Goal: Information Seeking & Learning: Find specific fact

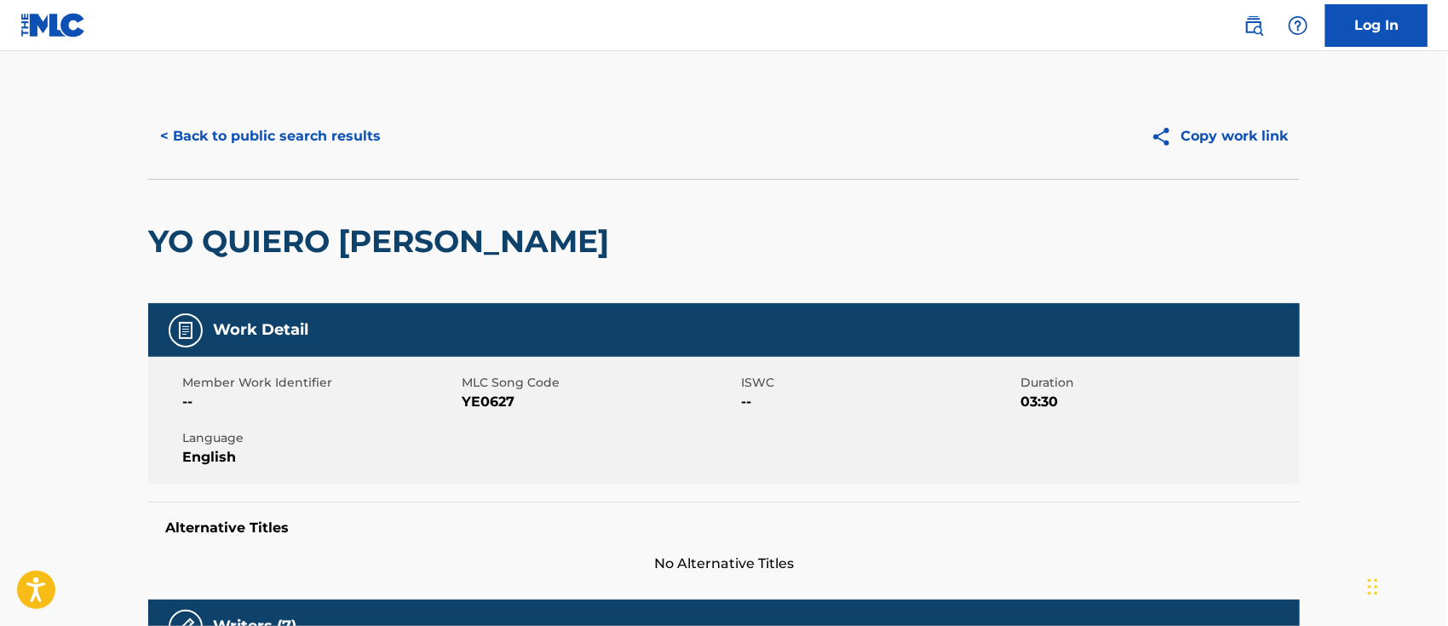
click at [1246, 36] on link at bounding box center [1253, 26] width 34 height 34
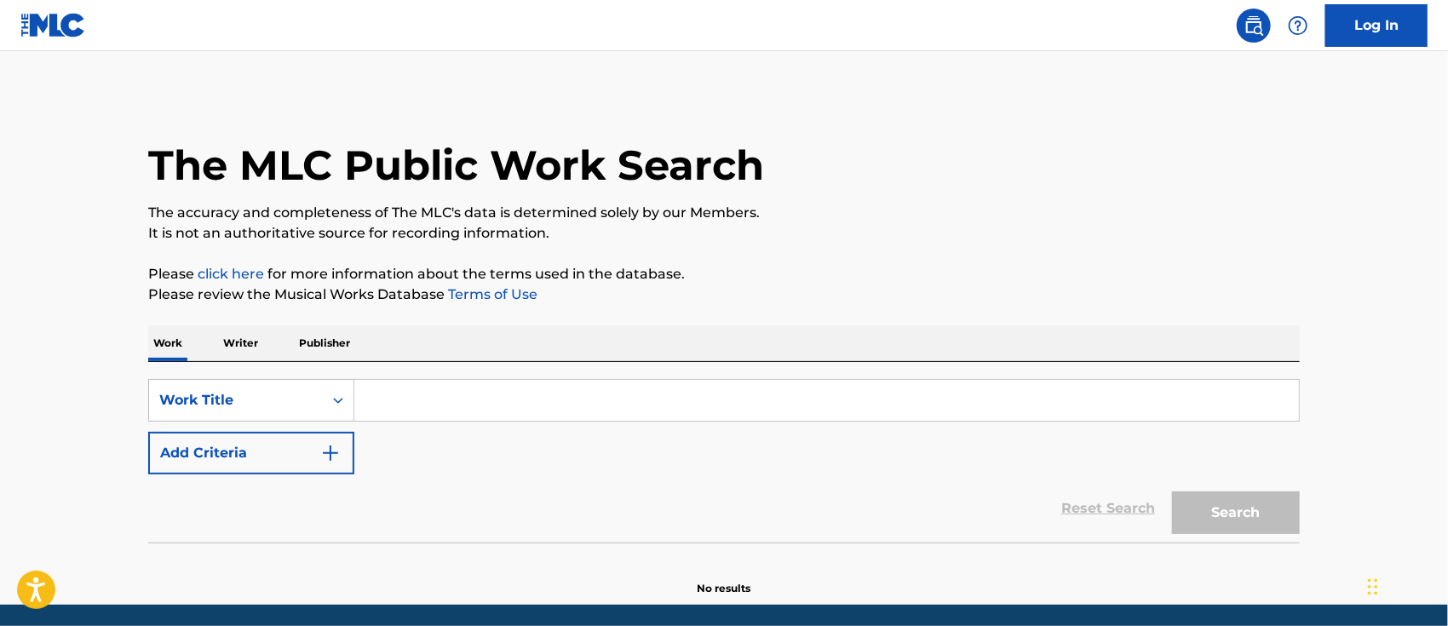
click at [435, 402] on input "Search Form" at bounding box center [826, 400] width 944 height 41
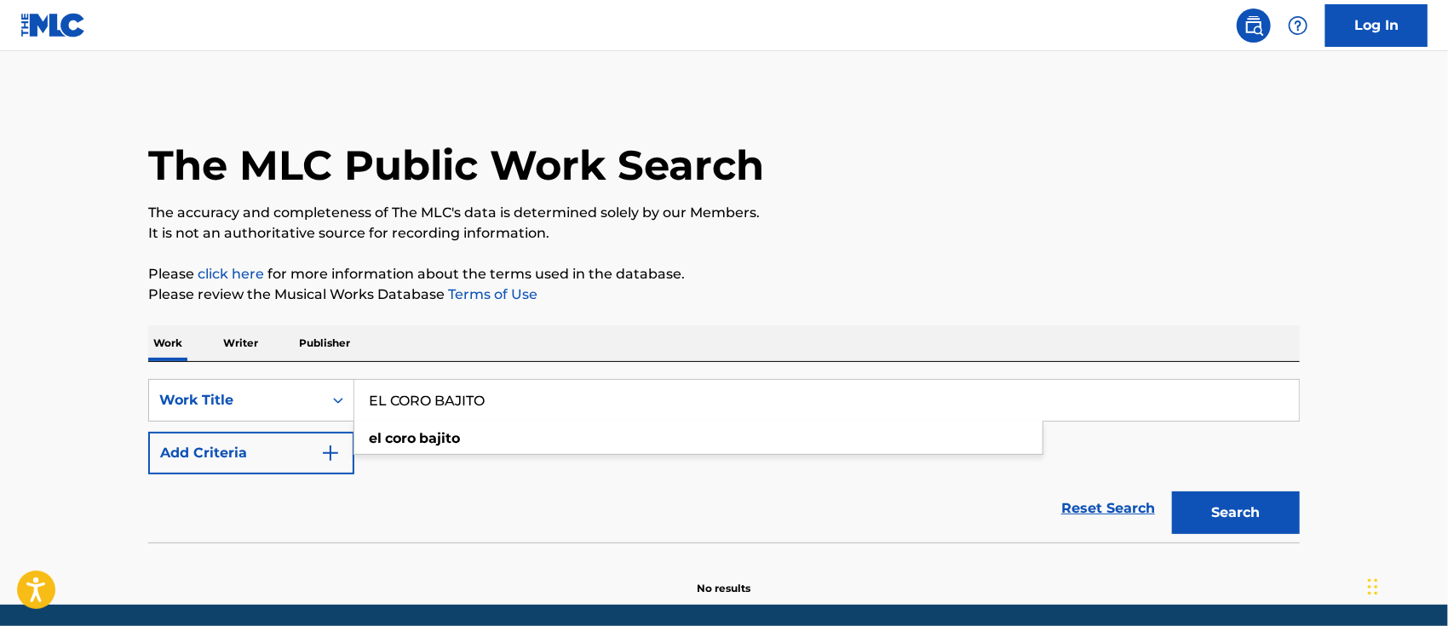
type input "EL CORO BAJITO"
click at [555, 501] on div "Reset Search Search" at bounding box center [723, 508] width 1151 height 68
click at [327, 443] on img "Search Form" at bounding box center [330, 453] width 20 height 20
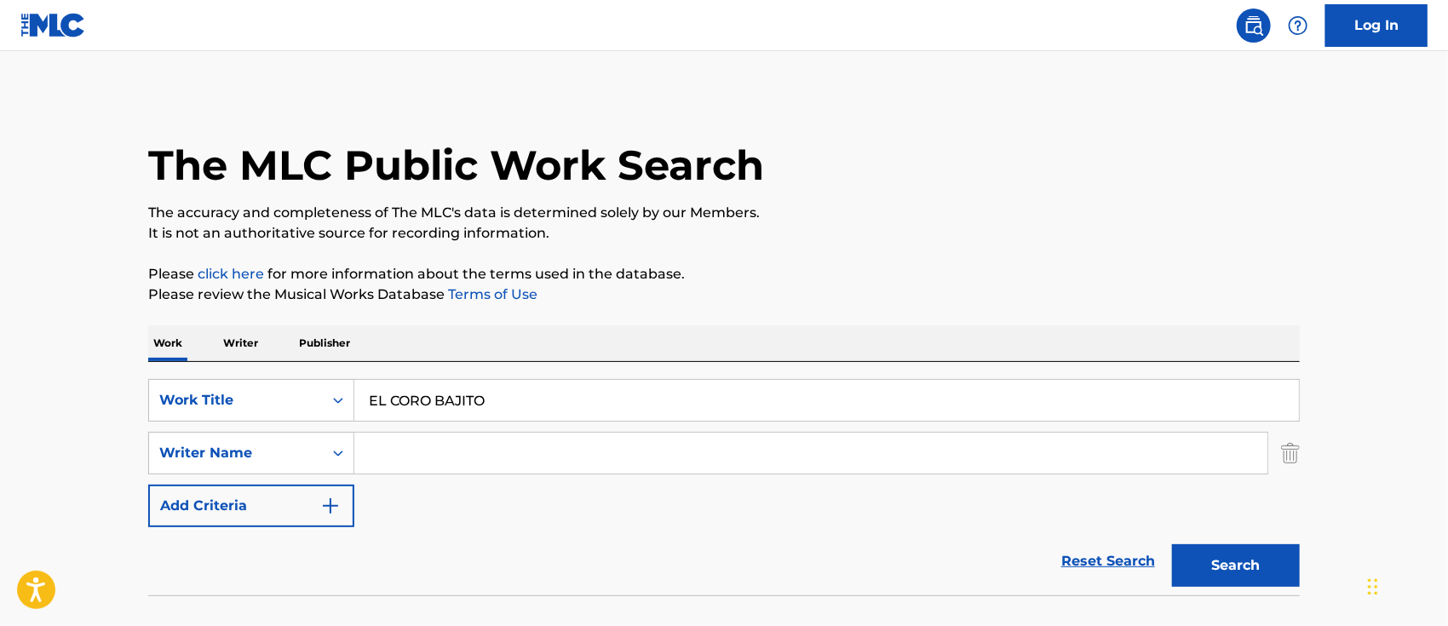
click at [432, 457] on input "Search Form" at bounding box center [810, 453] width 913 height 41
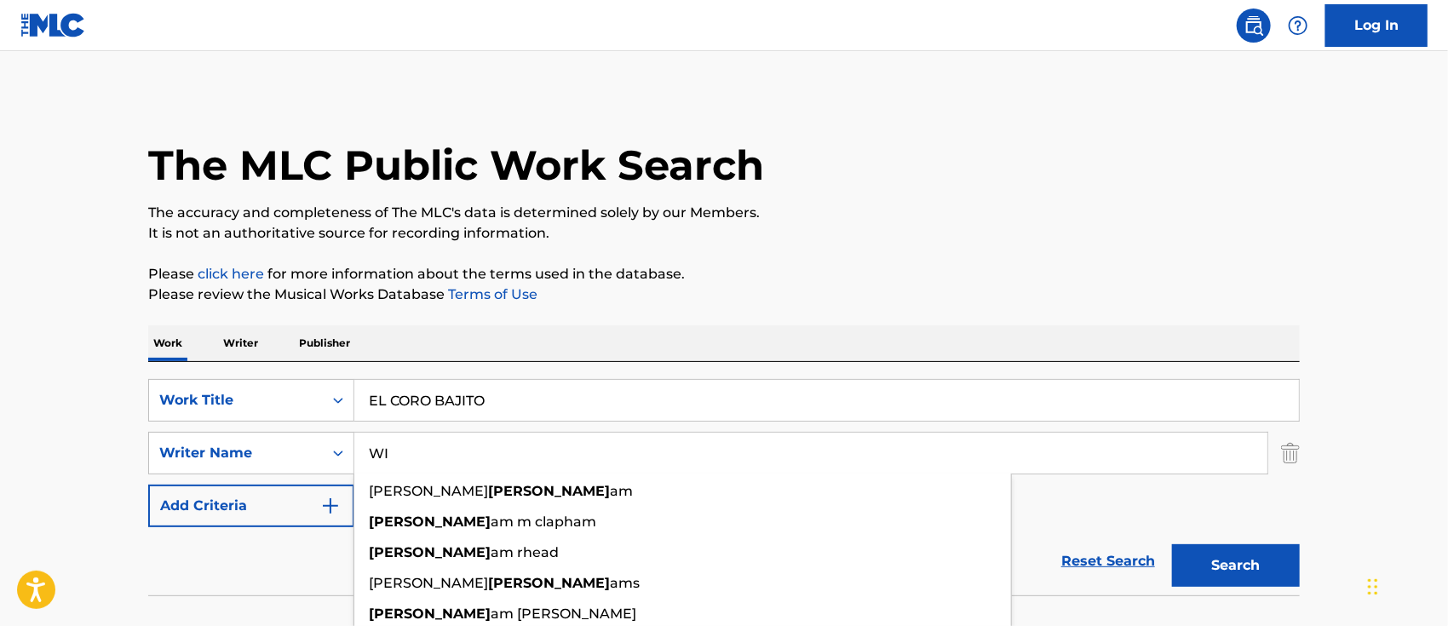
type input "W"
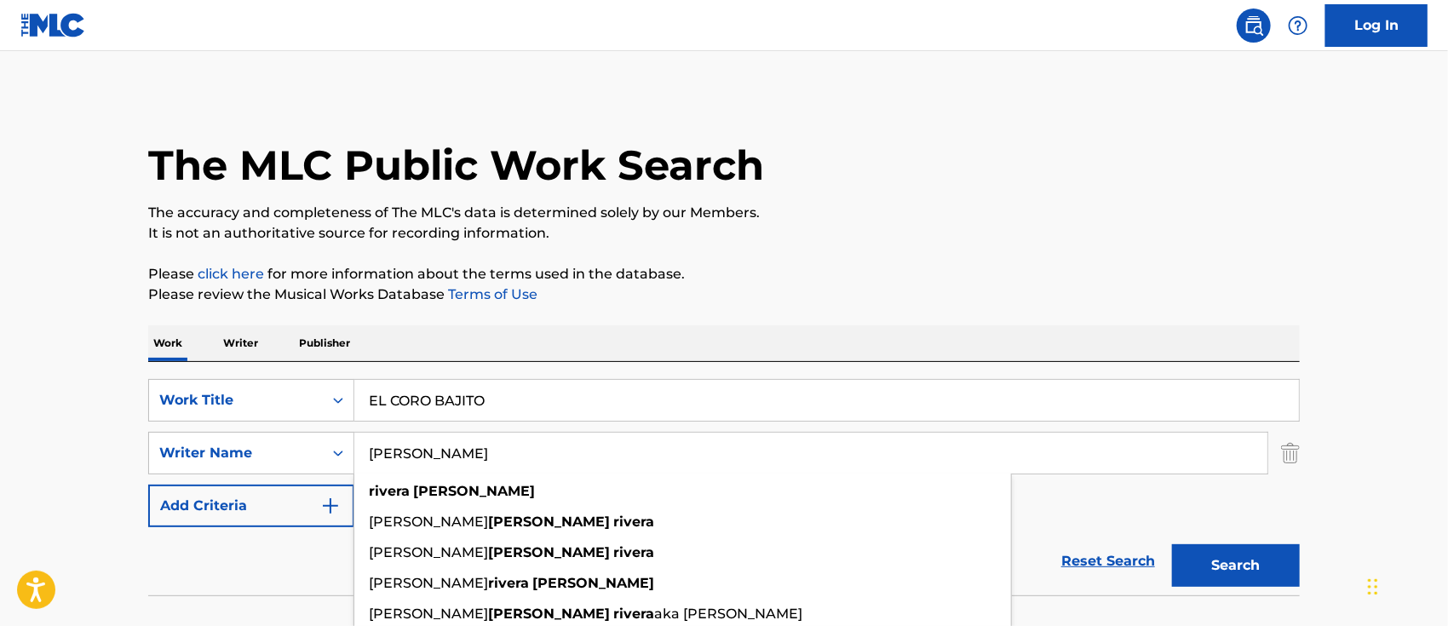
type input "[PERSON_NAME]"
click at [1172, 544] on button "Search" at bounding box center [1236, 565] width 128 height 43
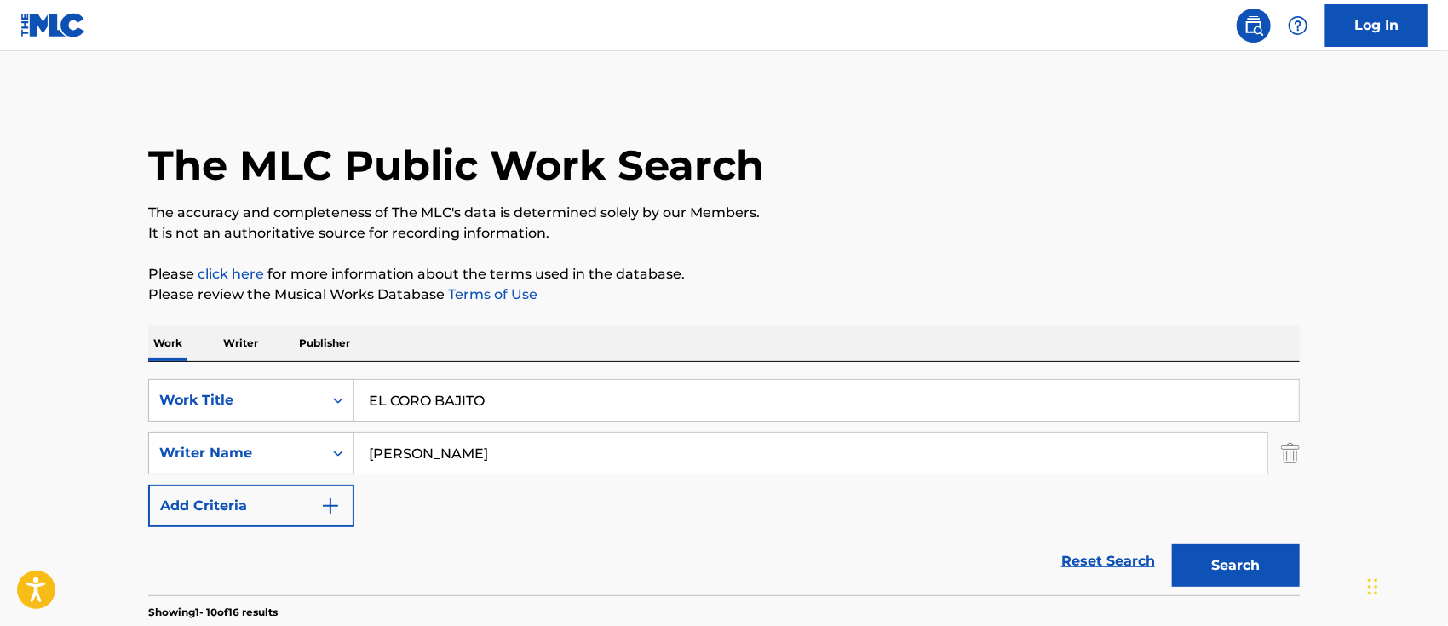
scroll to position [227, 0]
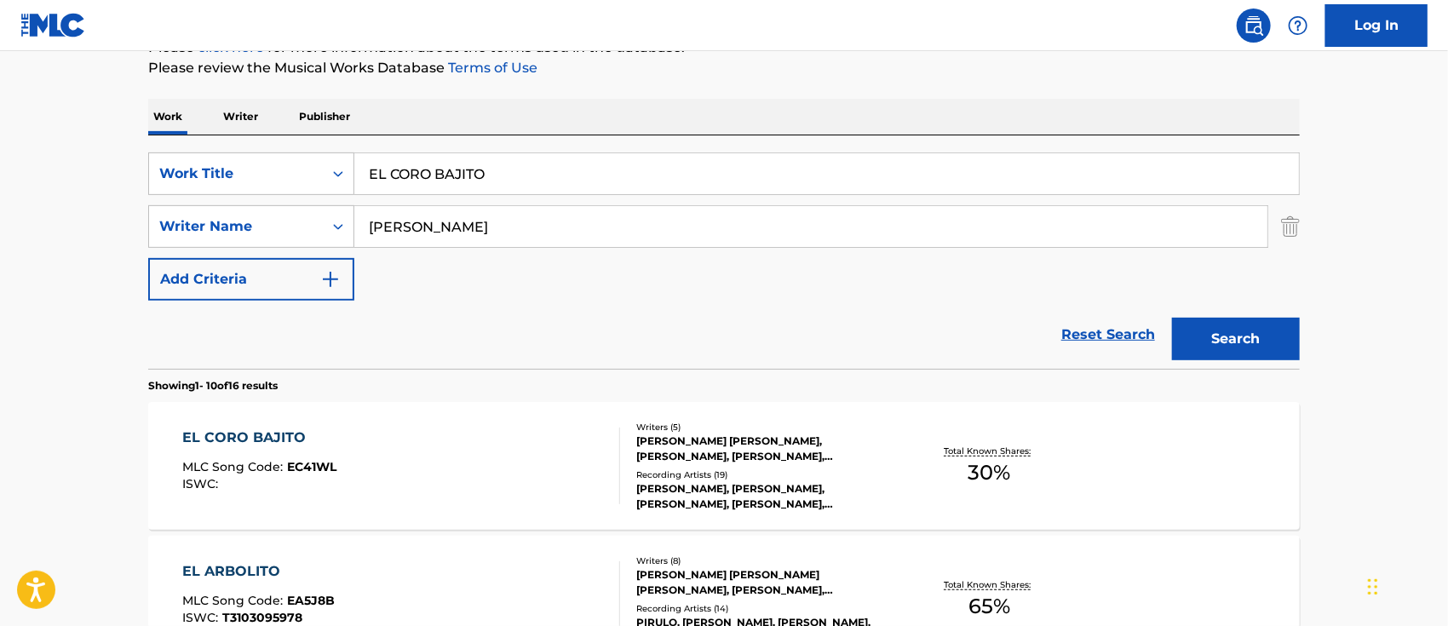
click at [503, 508] on div "EL CORO BAJITO MLC Song Code : EC41WL ISWC : Writers ( 5 ) [PERSON_NAME] [PERSO…" at bounding box center [723, 466] width 1151 height 128
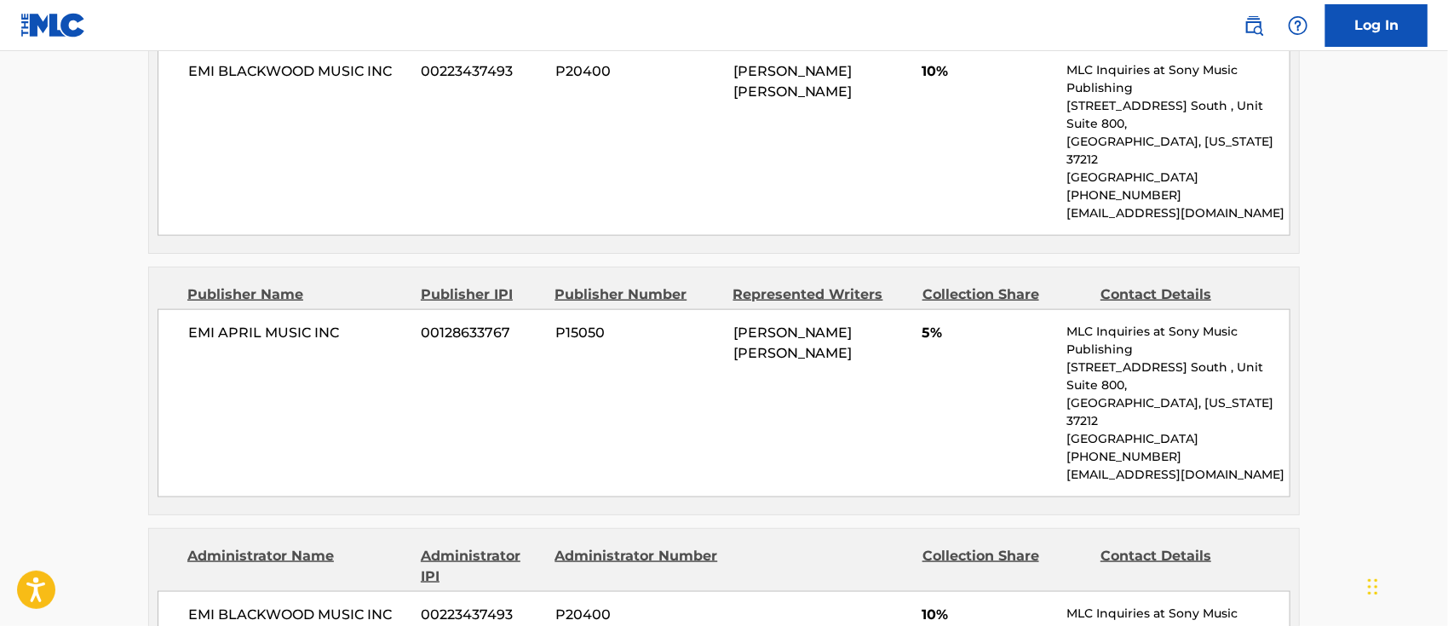
scroll to position [905, 0]
